Goal: Task Accomplishment & Management: Manage account settings

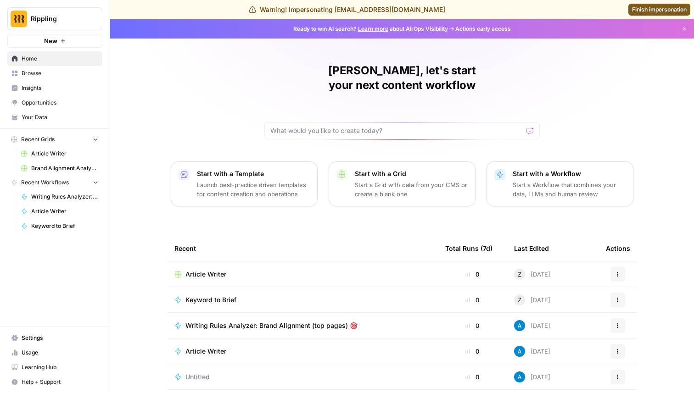
click at [38, 340] on span "Settings" at bounding box center [60, 338] width 77 height 8
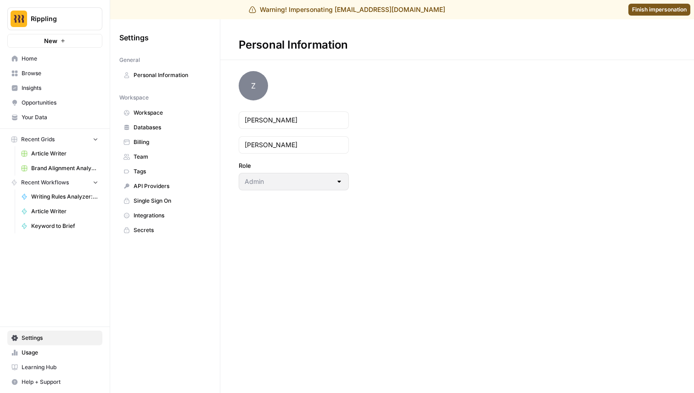
click at [169, 157] on span "Team" at bounding box center [170, 157] width 73 height 8
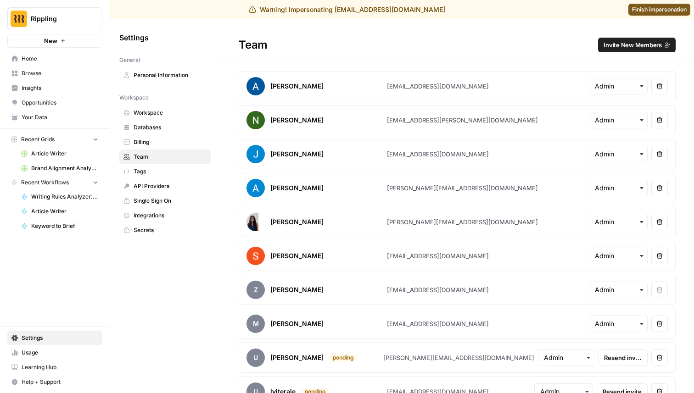
scroll to position [17, 0]
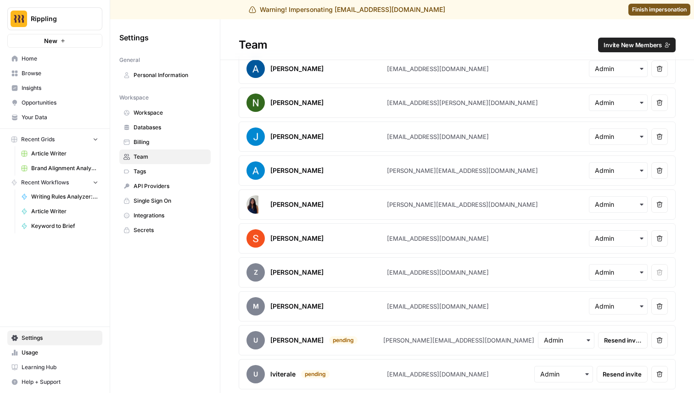
click at [648, 33] on h1 "Team Invite New Members" at bounding box center [457, 39] width 474 height 41
click at [633, 39] on button "Invite New Members" at bounding box center [637, 45] width 78 height 15
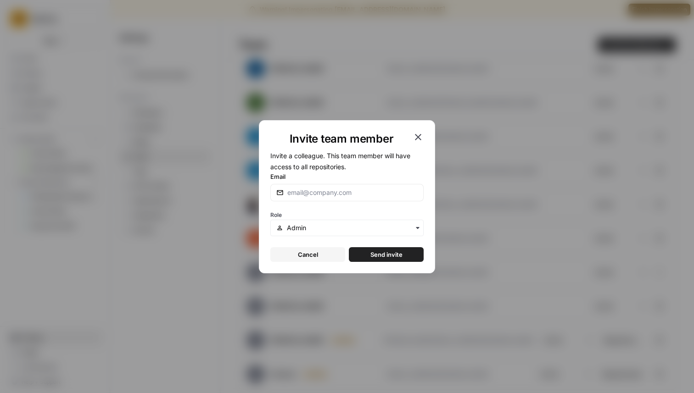
click at [369, 184] on div at bounding box center [346, 192] width 153 height 17
type input "[EMAIL_ADDRESS][DOMAIN_NAME]"
click at [382, 251] on span "Send invite" at bounding box center [387, 254] width 32 height 9
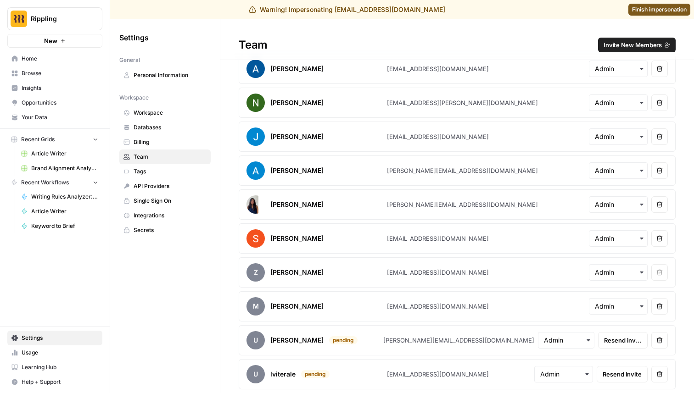
click at [674, 15] on link "Finish impersonation" at bounding box center [660, 10] width 62 height 12
